Goal: Obtain resource: Download file/media

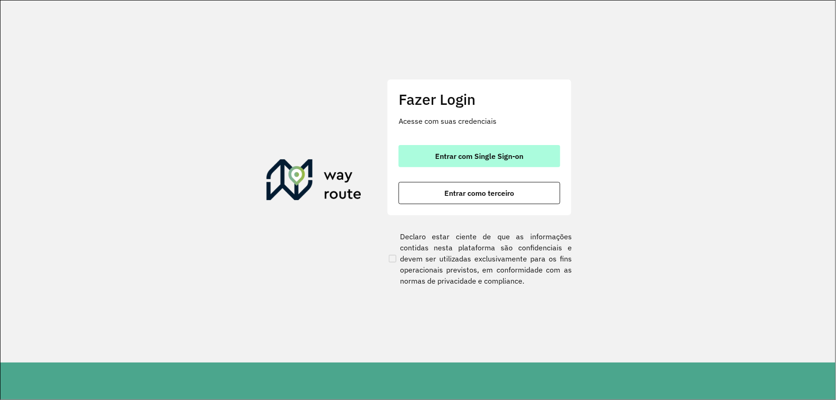
click at [551, 146] on button "Entrar com Single Sign-on" at bounding box center [480, 156] width 162 height 22
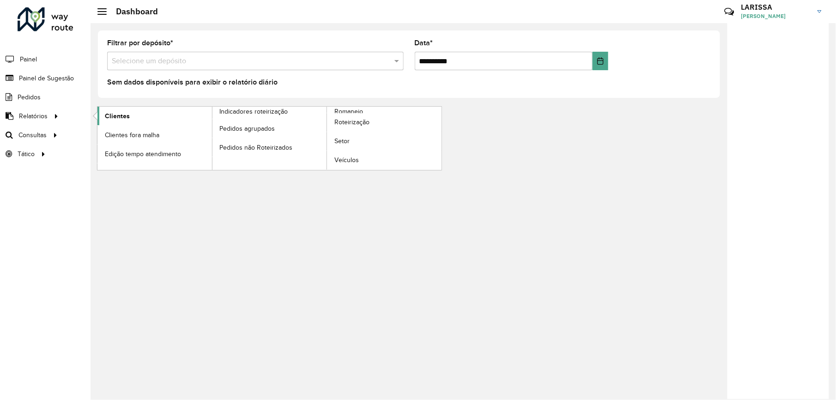
click at [123, 111] on link "Clientes" at bounding box center [154, 116] width 115 height 18
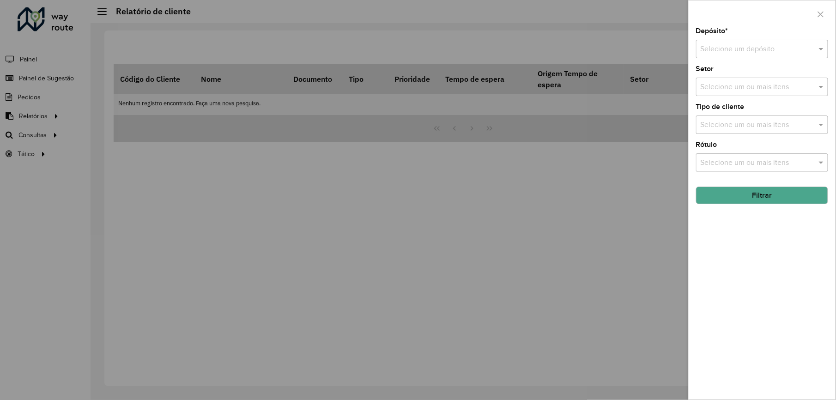
click at [728, 51] on input "text" at bounding box center [753, 49] width 104 height 11
click at [740, 95] on span "CDD Varginha" at bounding box center [724, 91] width 46 height 8
click at [758, 202] on button "Filtrar" at bounding box center [762, 196] width 132 height 18
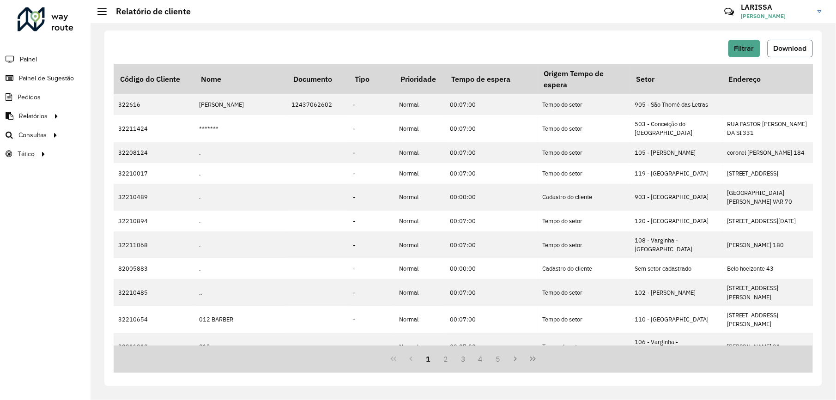
click at [795, 41] on button "Download" at bounding box center [790, 49] width 45 height 18
